Goal: Task Accomplishment & Management: Manage account settings

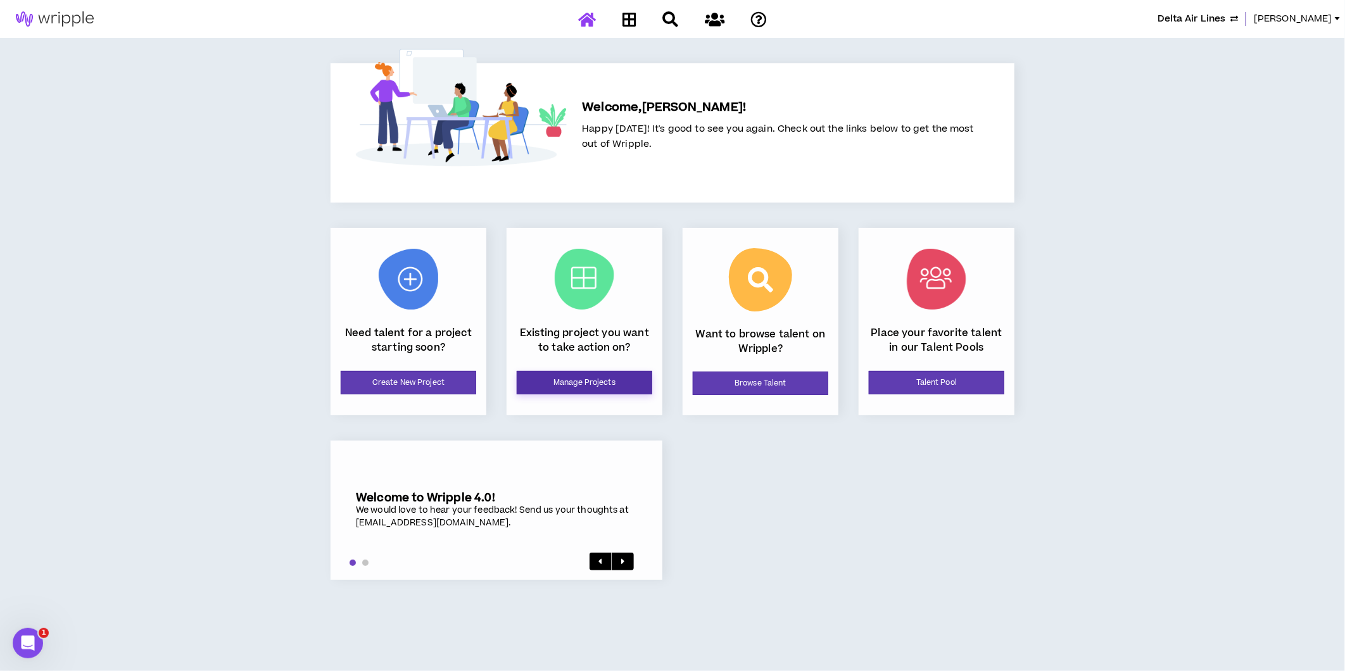
click at [594, 385] on link "Manage Projects" at bounding box center [585, 382] width 136 height 23
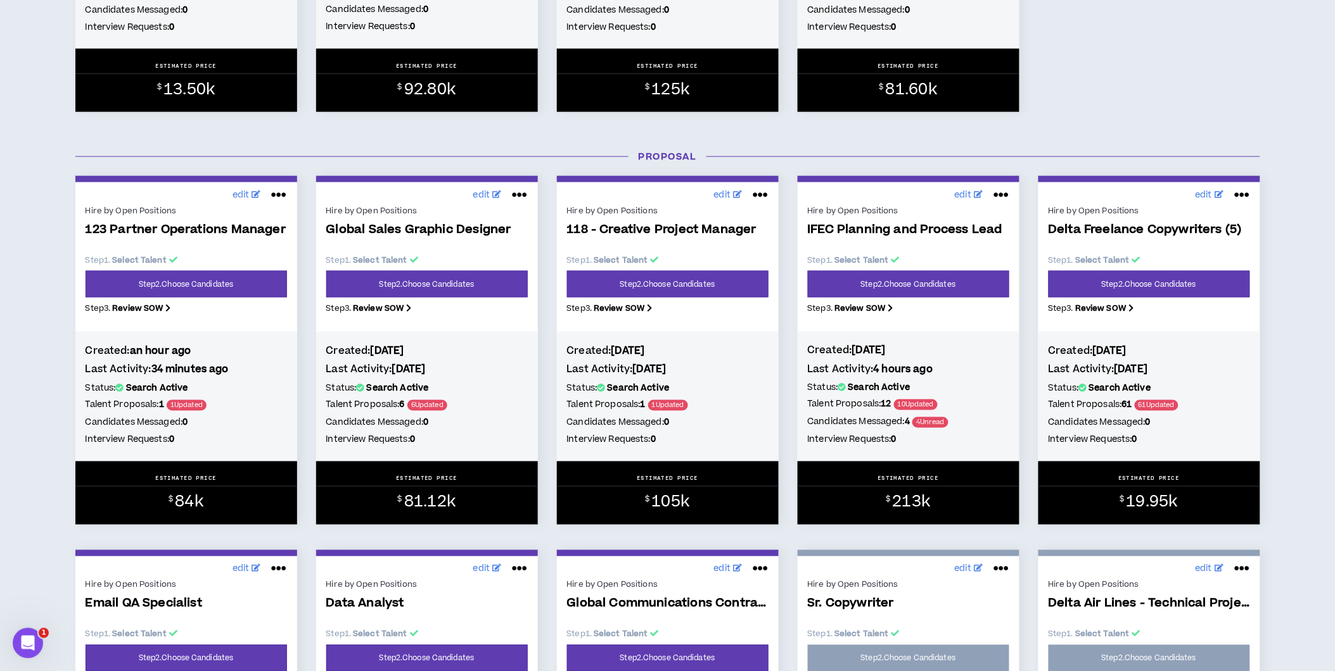
scroll to position [486, 0]
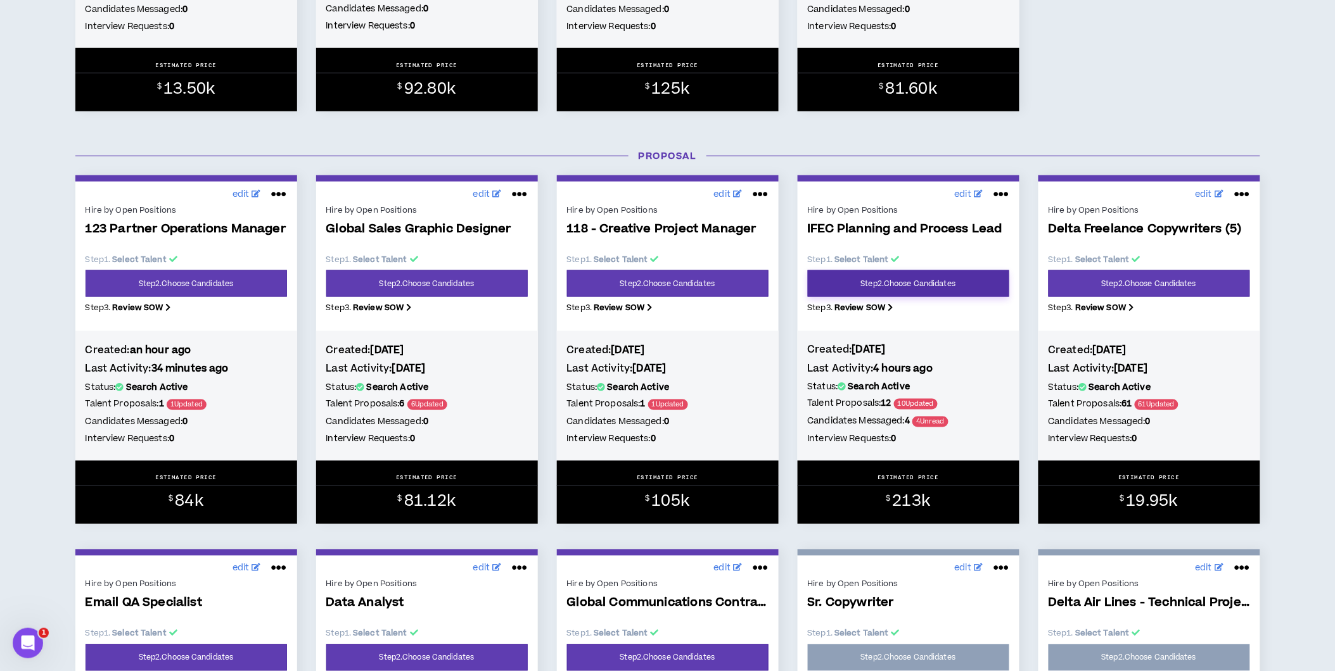
click at [951, 280] on link "Step 2 . Choose Candidates" at bounding box center [908, 283] width 201 height 27
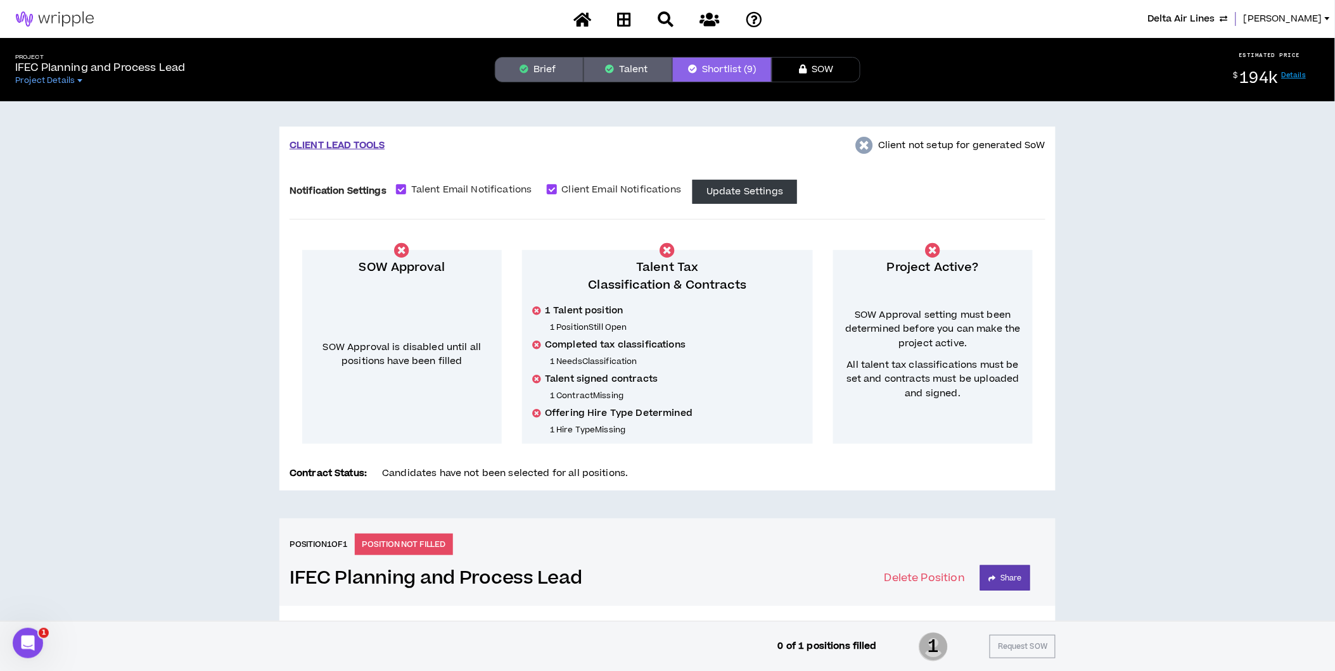
click at [526, 65] on icon "button" at bounding box center [524, 69] width 9 height 9
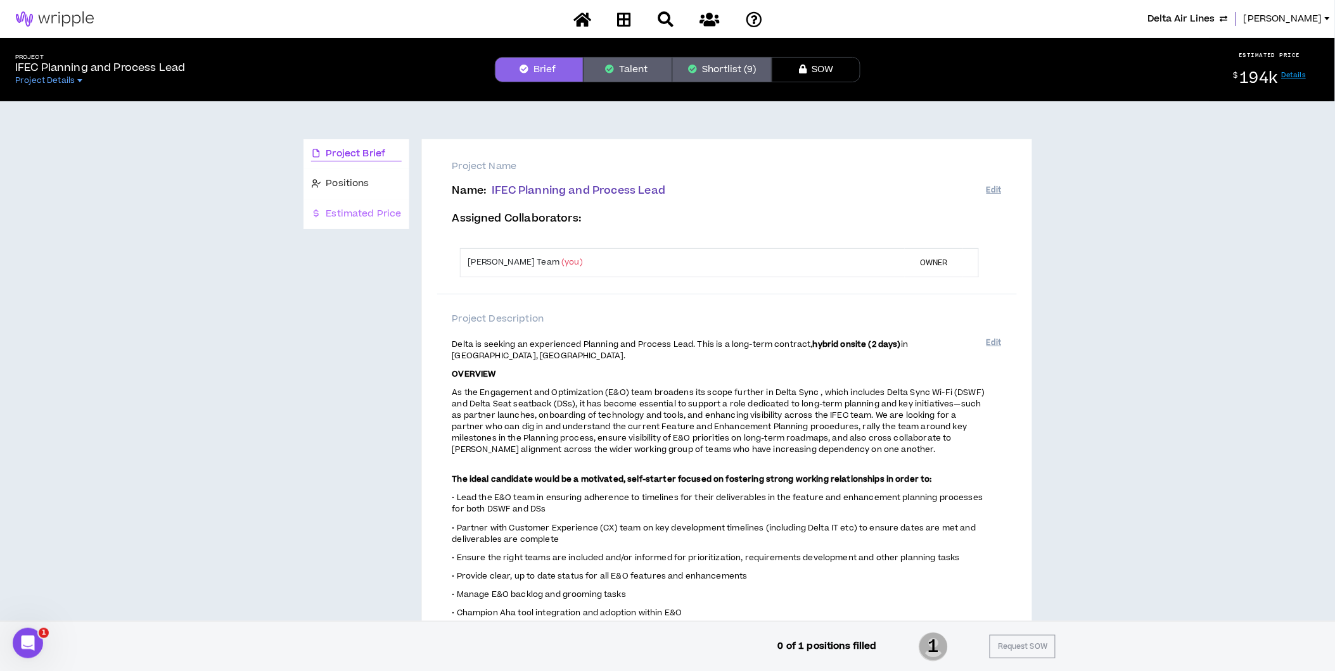
click at [365, 201] on div "Estimated Price" at bounding box center [356, 215] width 106 height 30
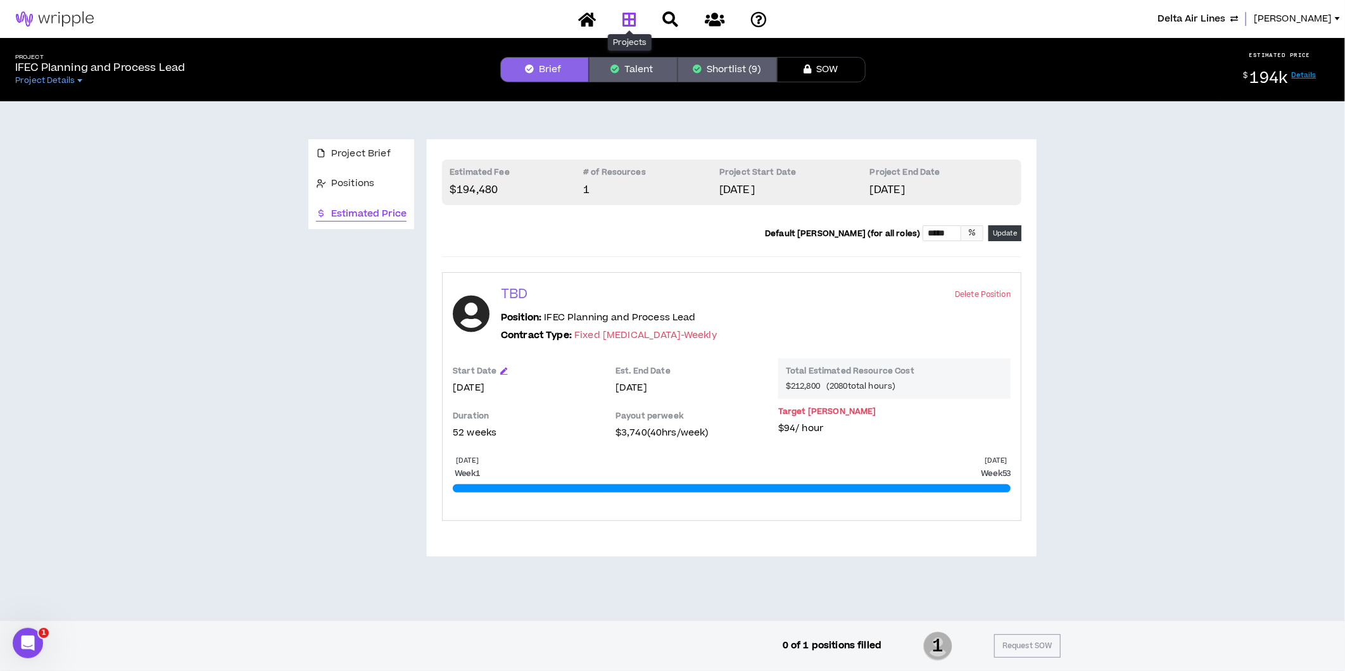
click at [629, 16] on icon at bounding box center [630, 19] width 14 height 16
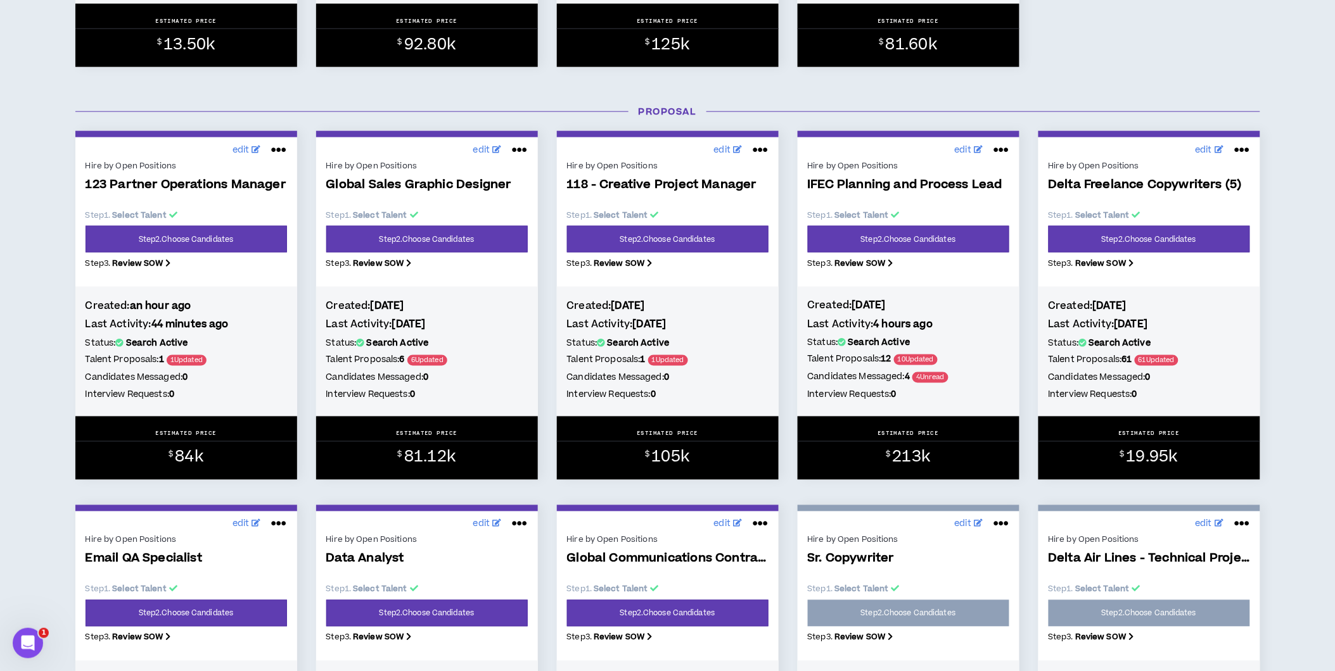
scroll to position [530, 0]
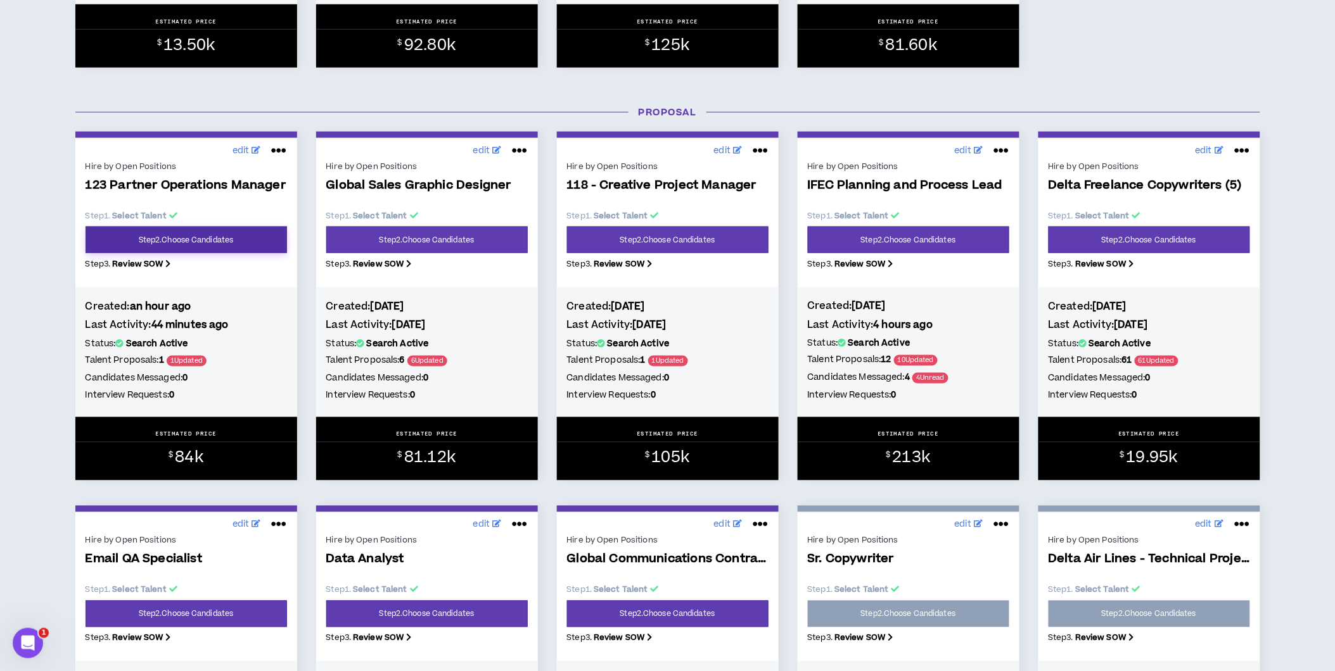
click at [217, 243] on link "Step 2 . Choose Candidates" at bounding box center [186, 240] width 201 height 27
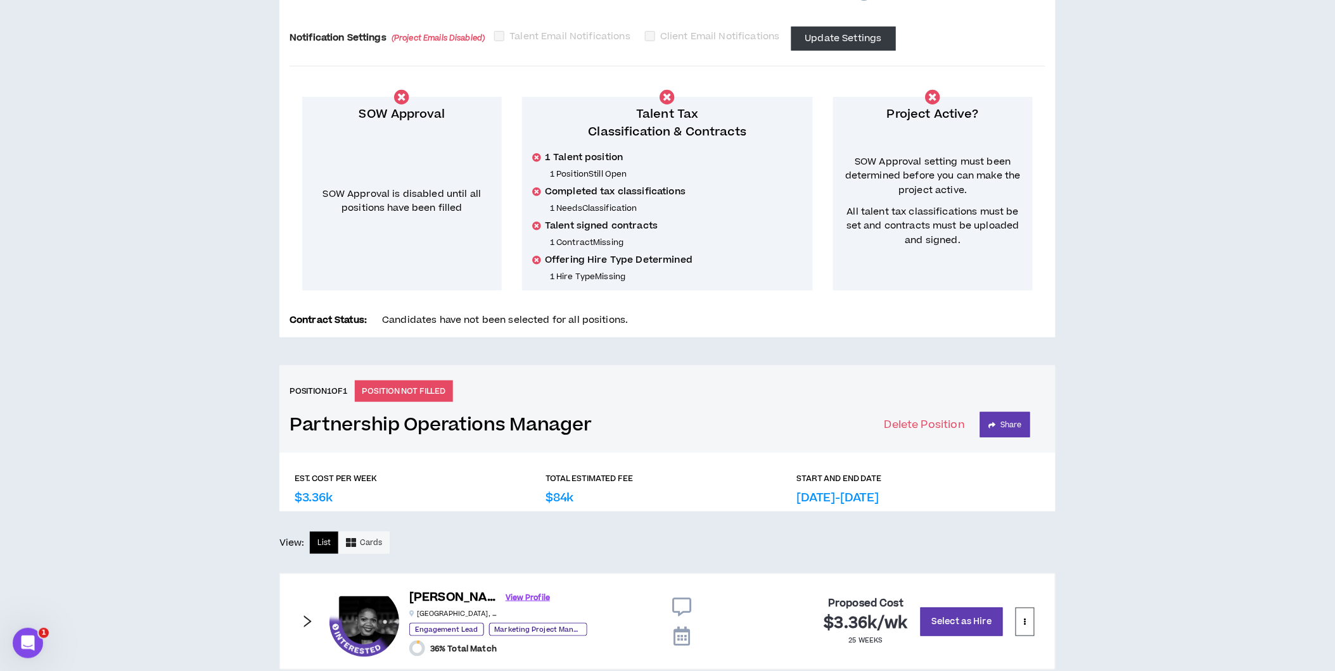
scroll to position [228, 0]
